Goal: Check status: Check status

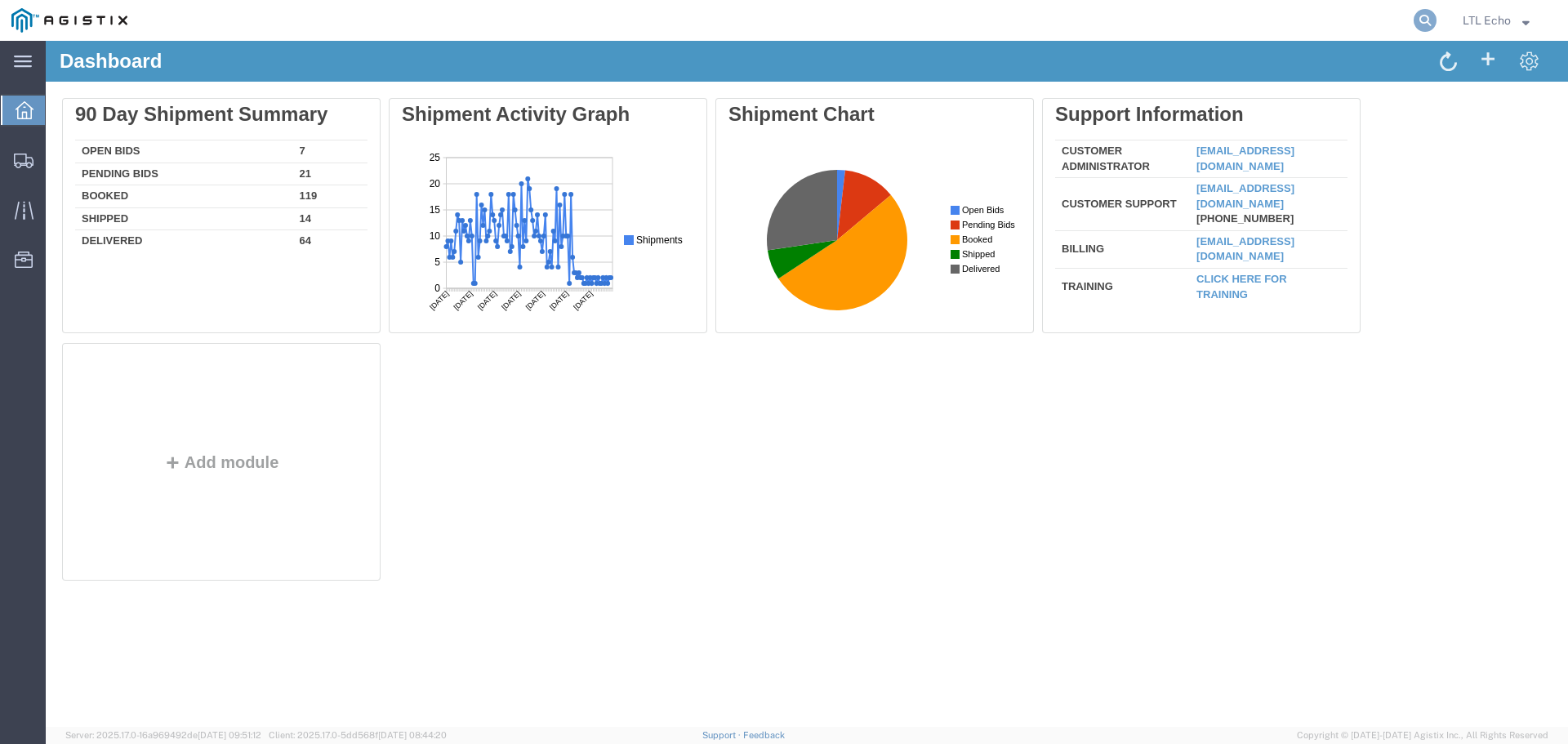
click at [1421, 19] on icon at bounding box center [1424, 20] width 23 height 23
paste input "56513793"
type input "56513793"
click at [1426, 18] on icon at bounding box center [1424, 20] width 23 height 23
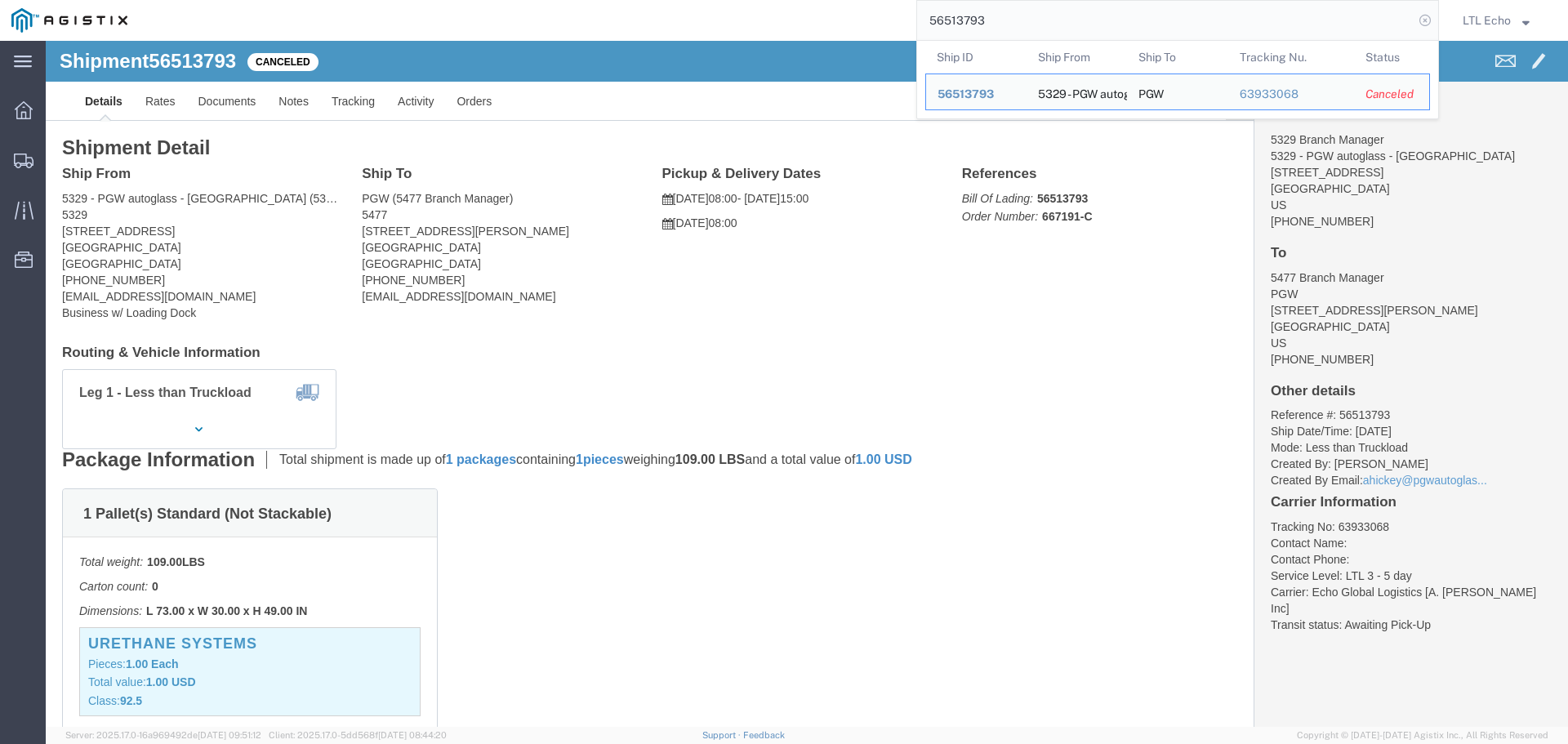
click at [1423, 22] on icon at bounding box center [1424, 20] width 23 height 23
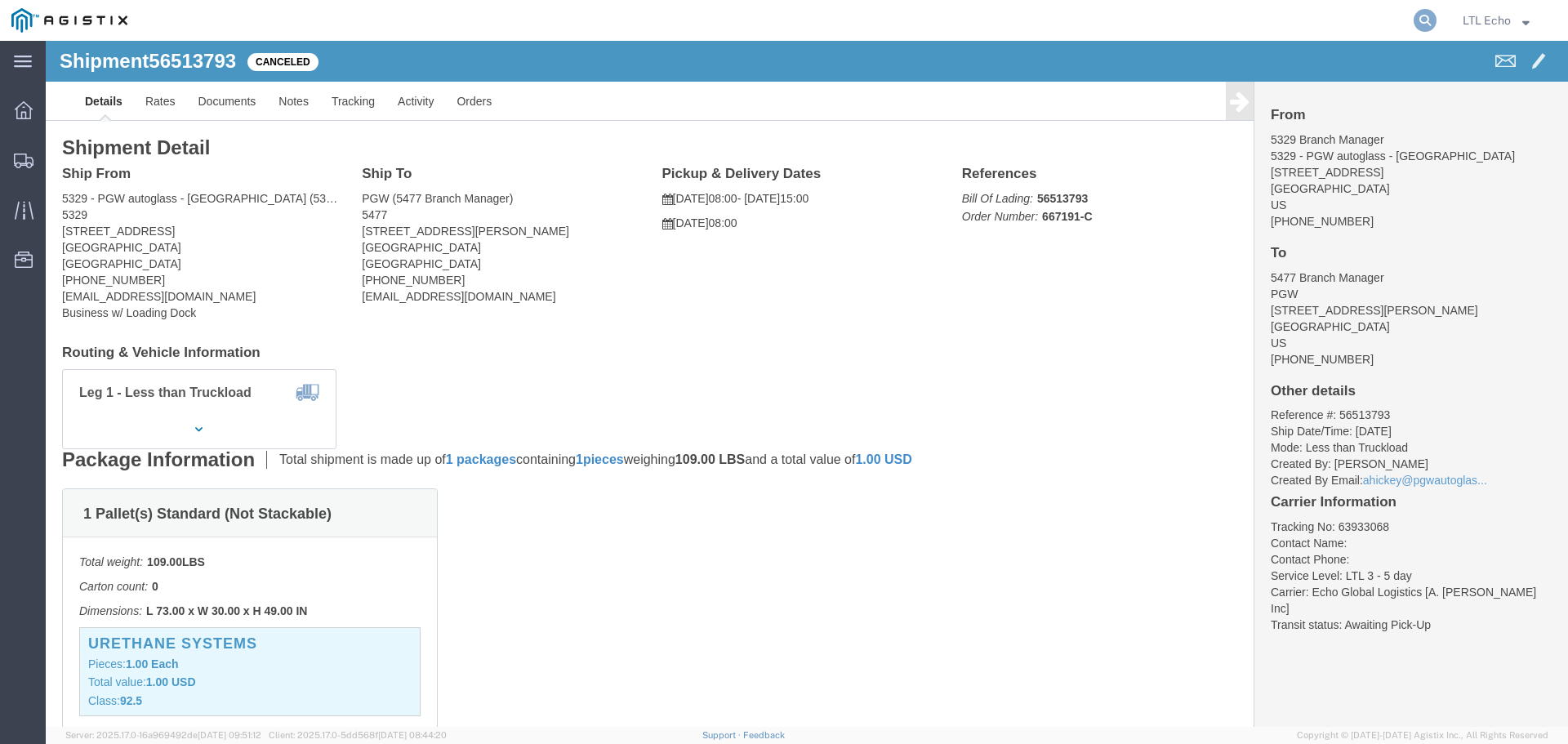
click at [1418, 16] on icon at bounding box center [1424, 20] width 23 height 23
paste input "56525197"
type input "56525197"
click at [1427, 24] on icon at bounding box center [1424, 20] width 23 height 23
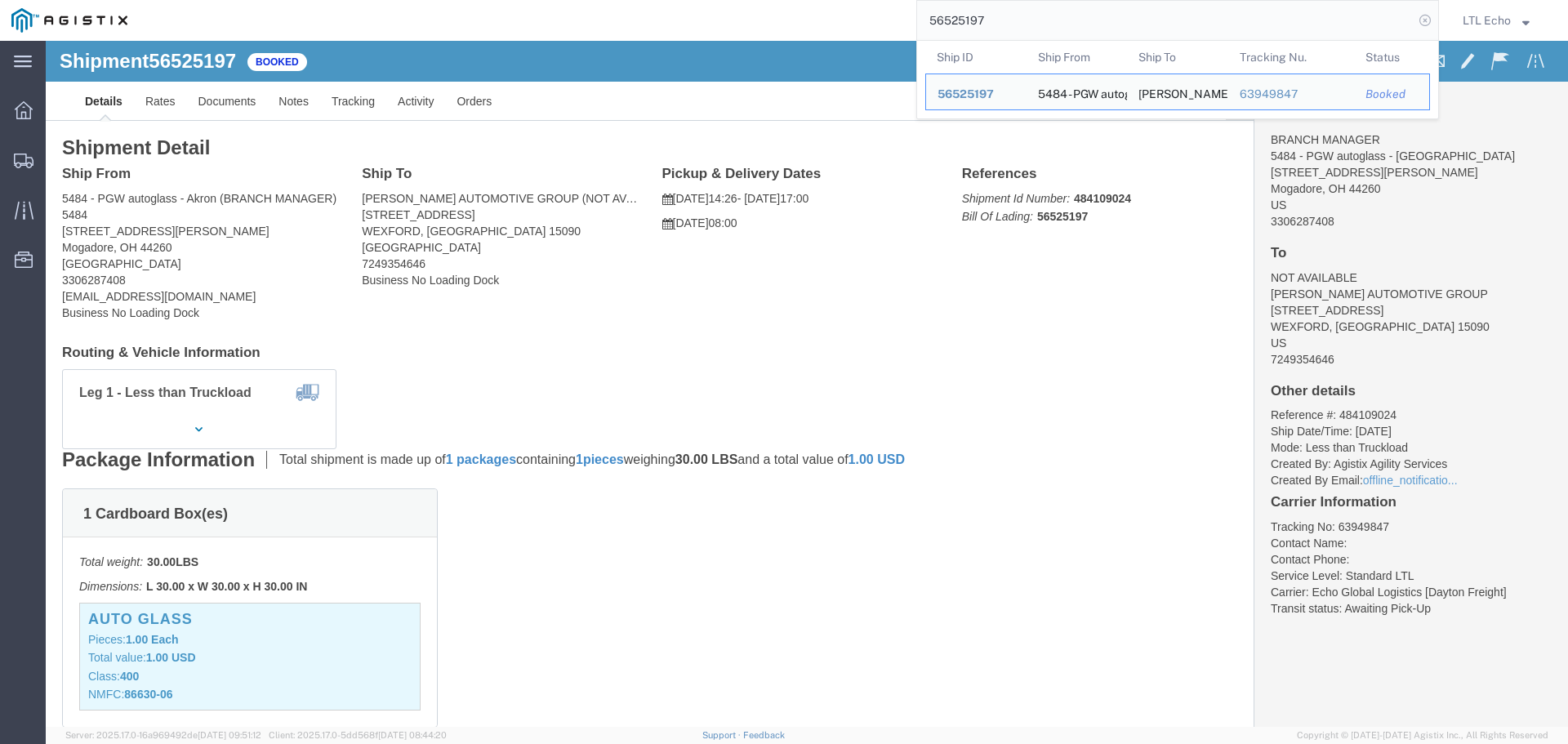
click at [1427, 26] on icon at bounding box center [1424, 20] width 23 height 23
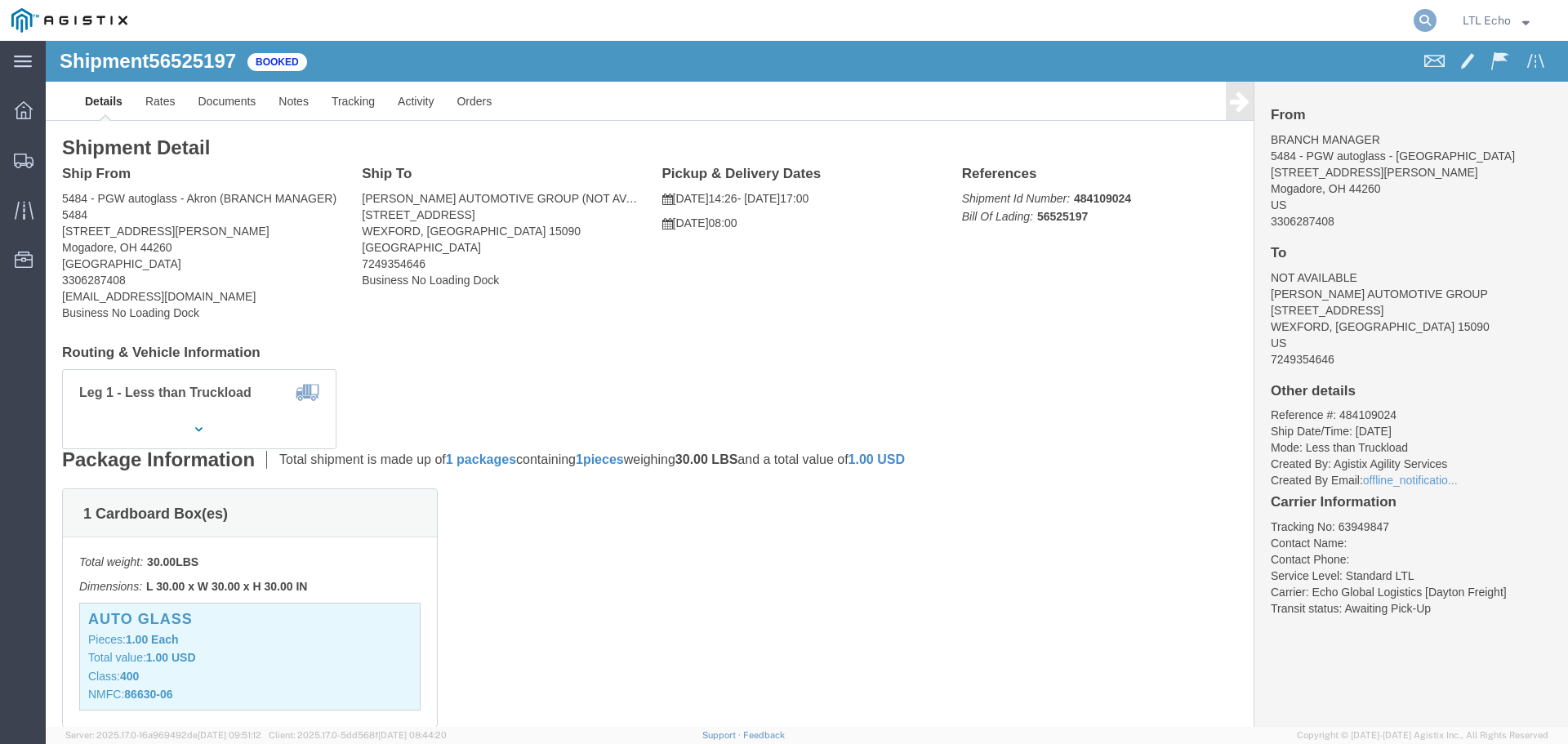
click at [1425, 16] on icon at bounding box center [1424, 20] width 23 height 23
paste input "56527711"
type input "56527711"
click at [1425, 21] on icon at bounding box center [1424, 20] width 23 height 23
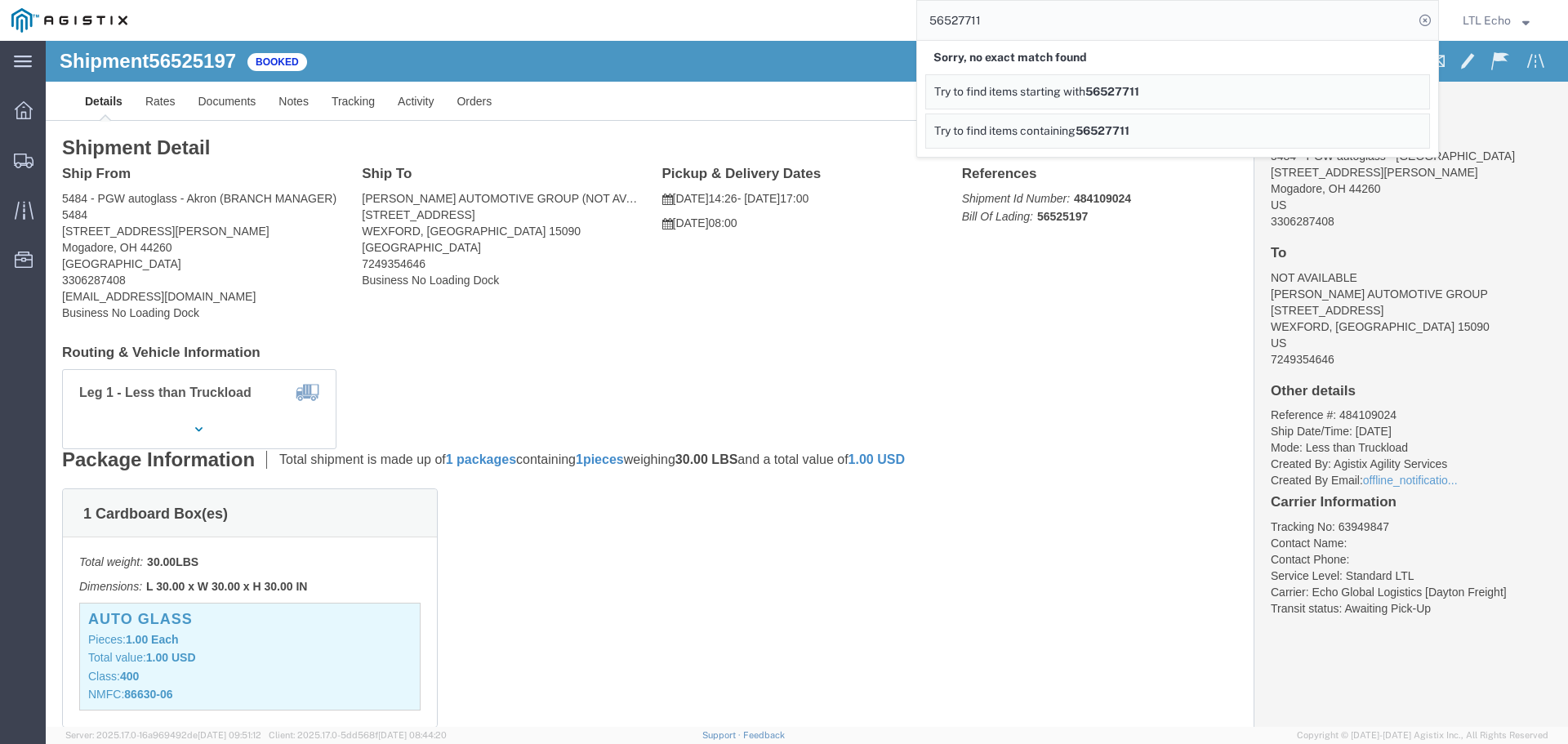
click div "Leg 1 - Less than Truckload Vehicle 1: Straight Truck"
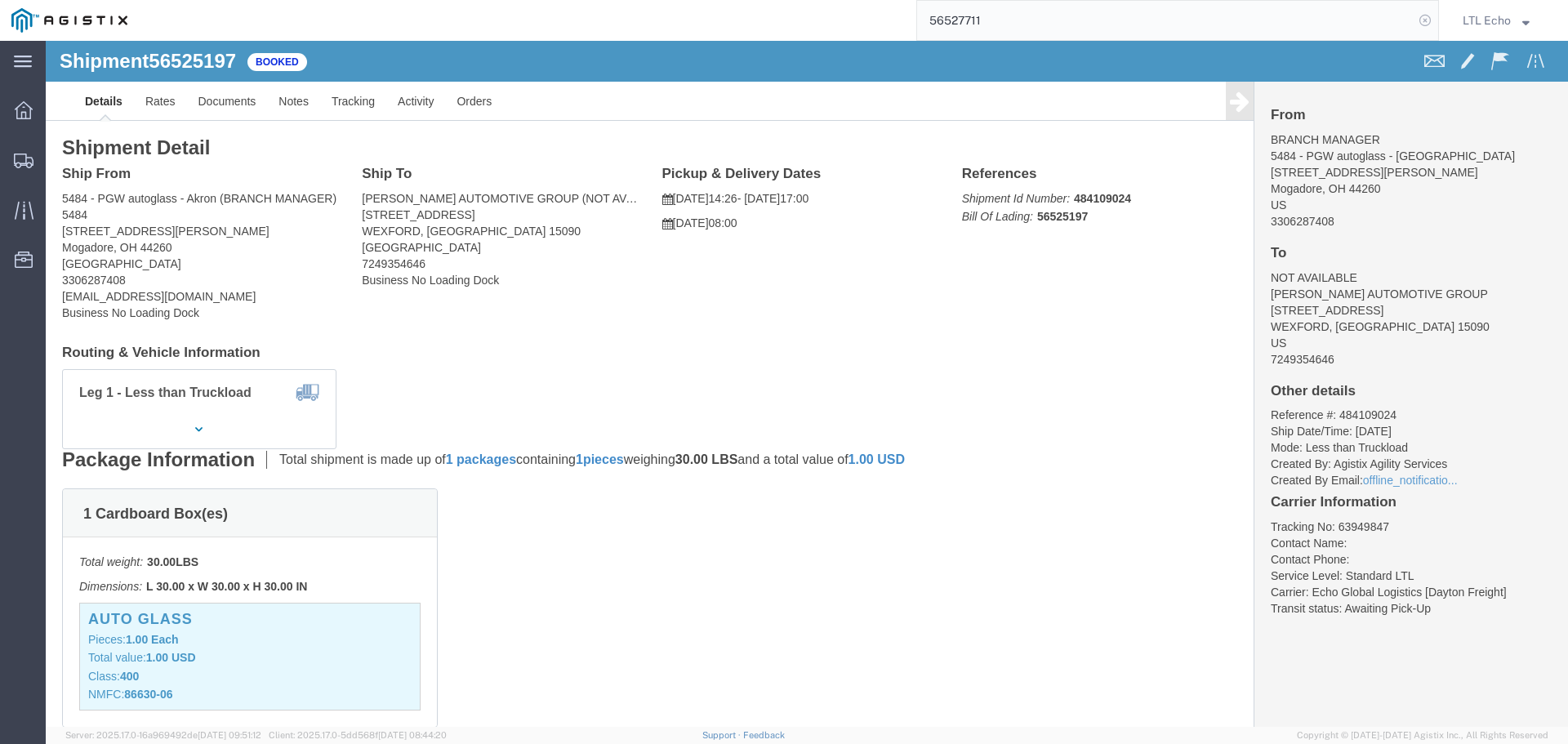
click at [1427, 21] on icon at bounding box center [1424, 20] width 23 height 23
click at [1424, 24] on icon at bounding box center [1424, 20] width 23 height 23
paste input "56527711"
type input "56527711"
click div "Ship From 5484 - PGW autoglass - [GEOGRAPHIC_DATA] (BRANCH MANAGER) 5484 [STREE…"
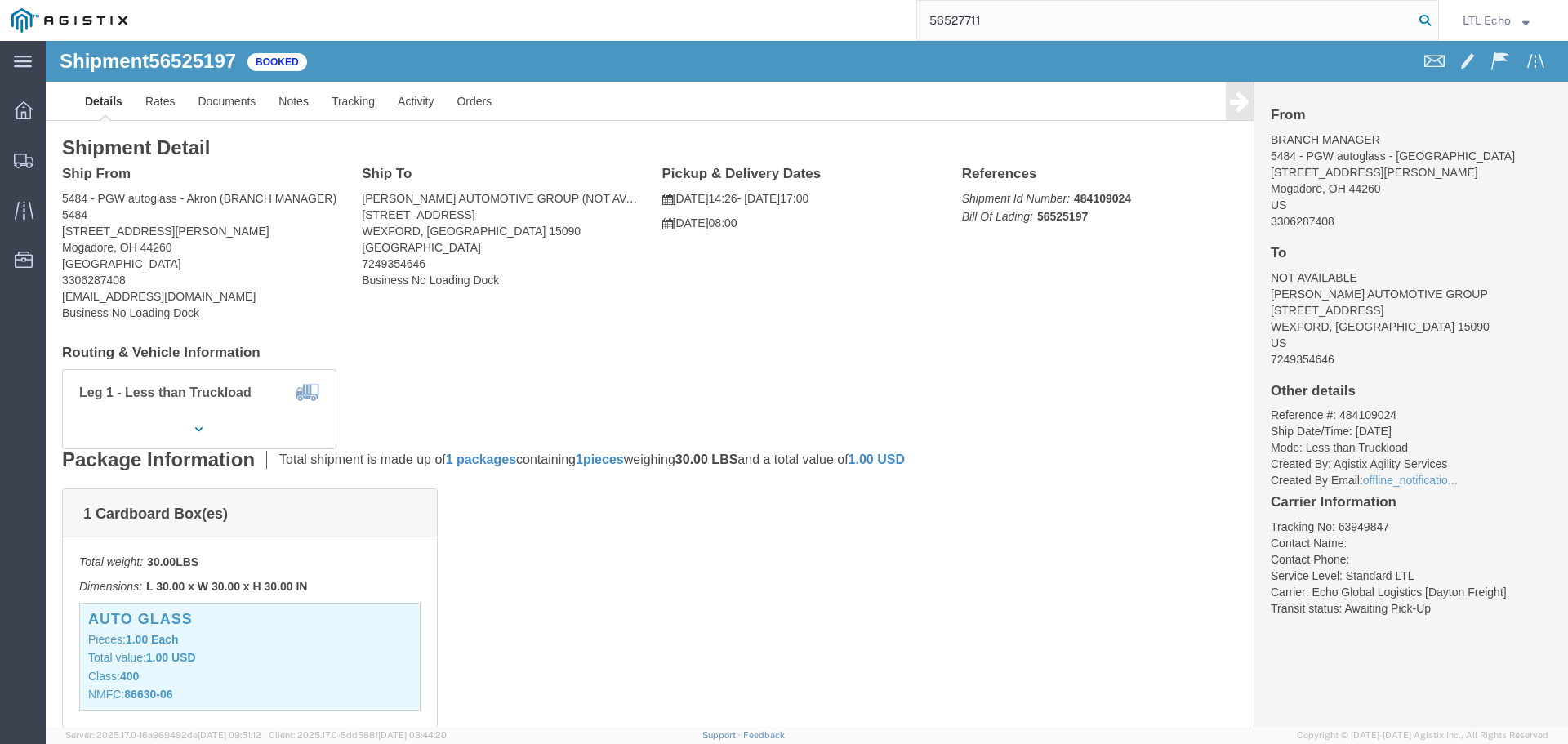
click at [1425, 24] on icon at bounding box center [1424, 20] width 23 height 23
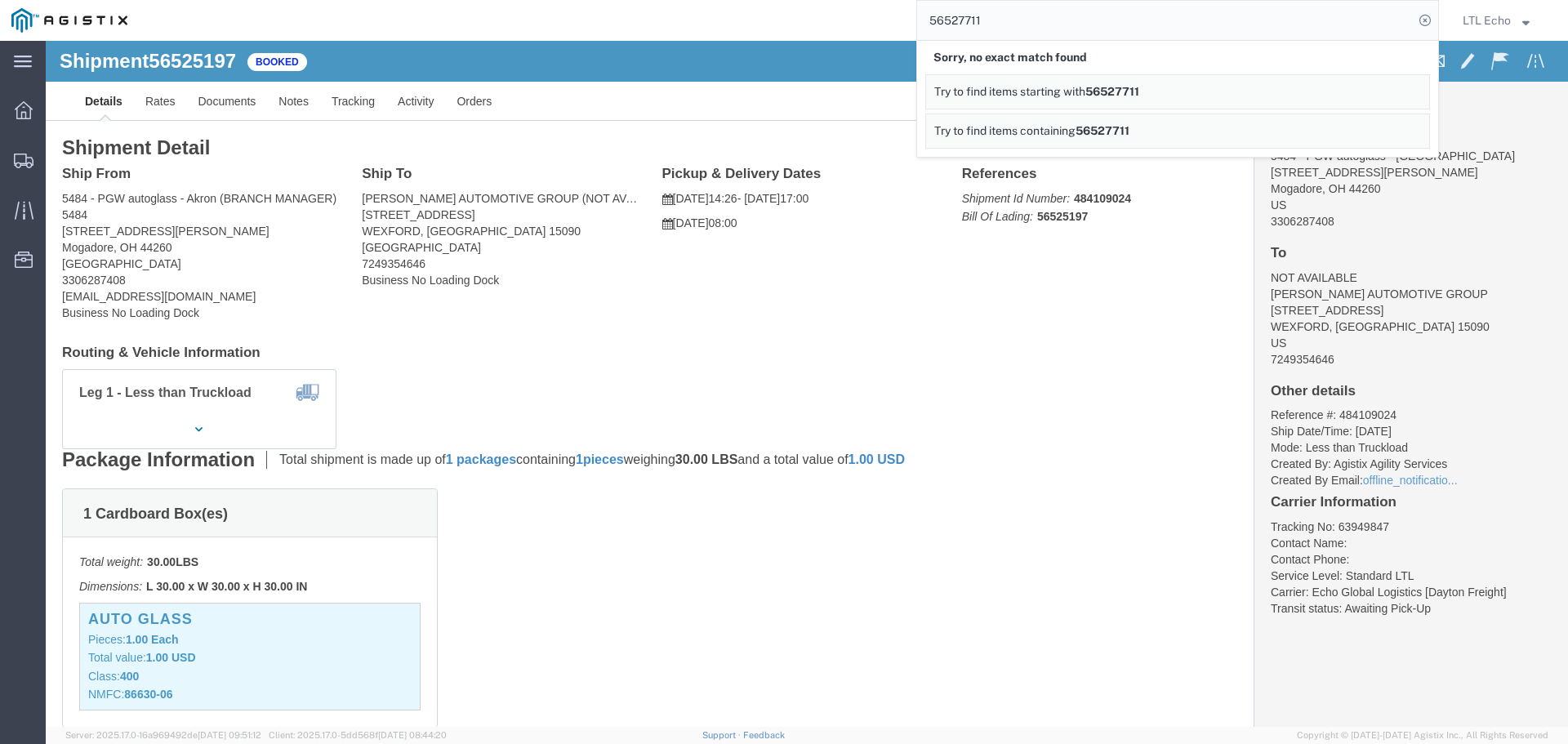
click div "Shipment Detail Ship From 5484 - PGW autoglass - [GEOGRAPHIC_DATA] (BRANCH MANA…"
